Goal: Task Accomplishment & Management: Use online tool/utility

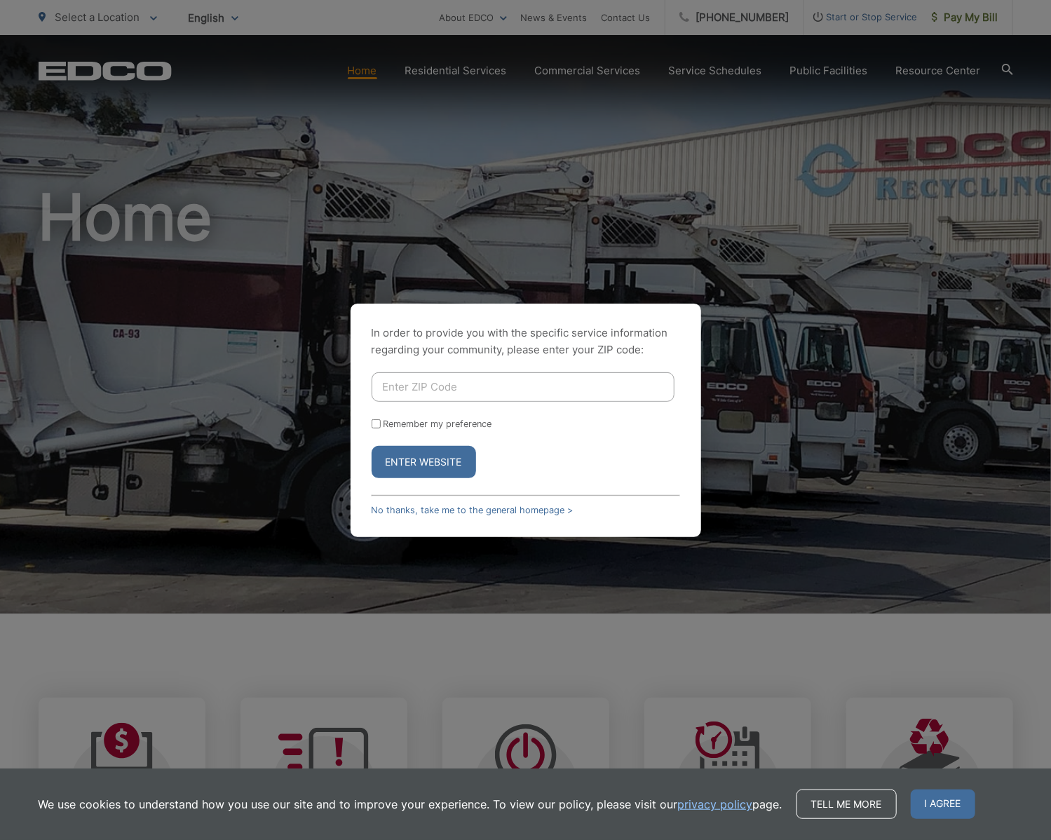
click at [438, 389] on input "Enter ZIP Code" at bounding box center [523, 386] width 303 height 29
type input "92024"
click at [429, 460] on button "Enter Website" at bounding box center [424, 462] width 105 height 32
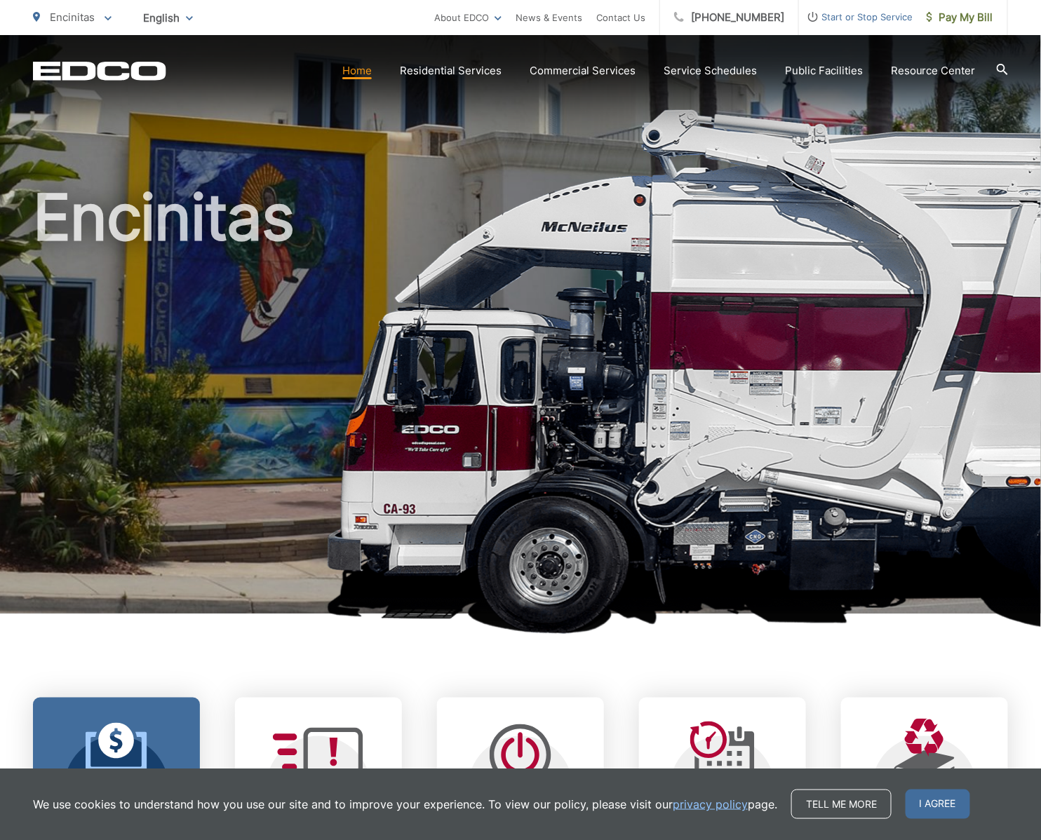
scroll to position [397, 0]
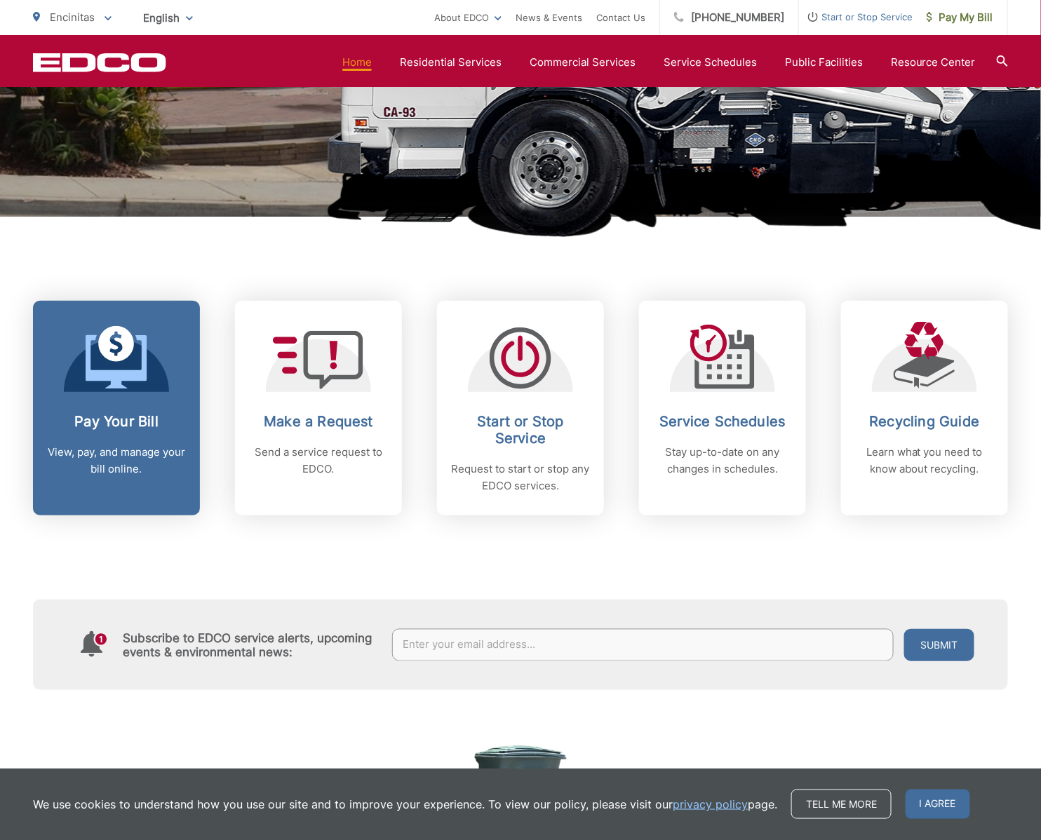
click at [129, 467] on p "View, pay, and manage your bill online." at bounding box center [116, 461] width 139 height 34
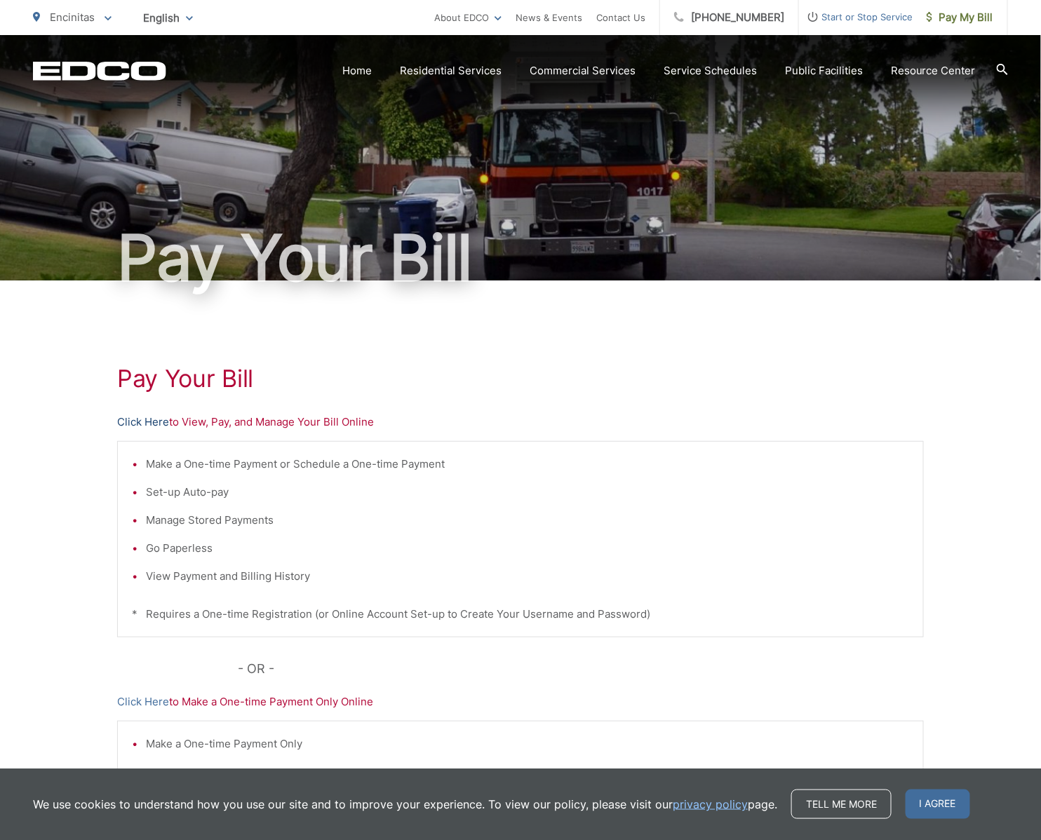
click at [146, 420] on link "Click Here" at bounding box center [143, 422] width 52 height 17
